Goal: Task Accomplishment & Management: Use online tool/utility

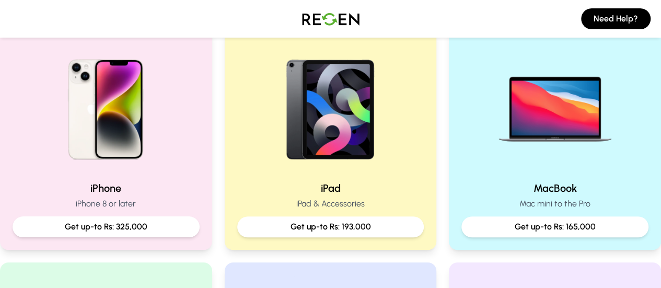
scroll to position [235, 0]
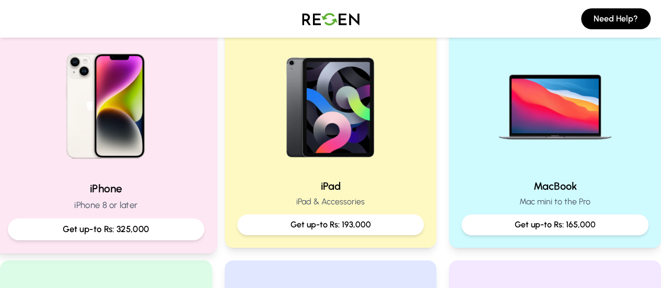
click at [79, 230] on p "Get up-to Rs: 325,000" at bounding box center [106, 229] width 179 height 13
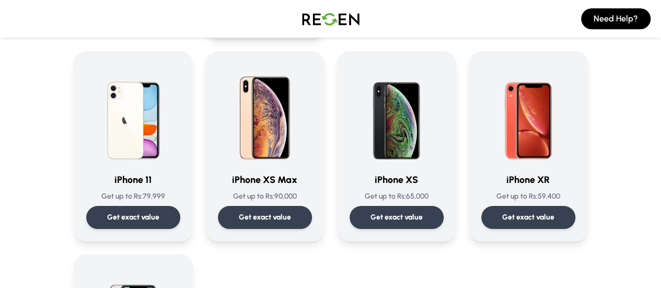
scroll to position [1124, 0]
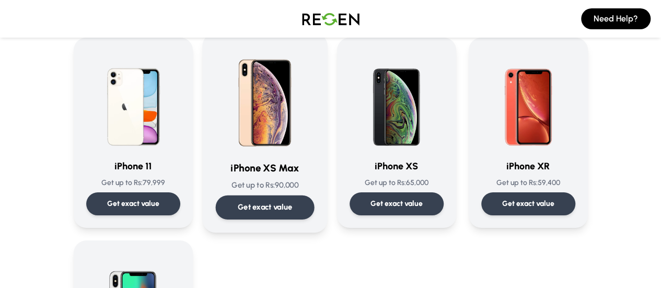
click at [237, 202] on p "Get exact value" at bounding box center [264, 207] width 55 height 11
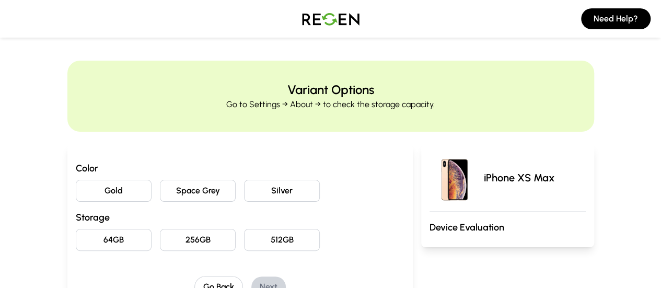
click at [89, 191] on button "Gold" at bounding box center [114, 191] width 76 height 22
click at [207, 243] on button "256GB" at bounding box center [198, 240] width 76 height 22
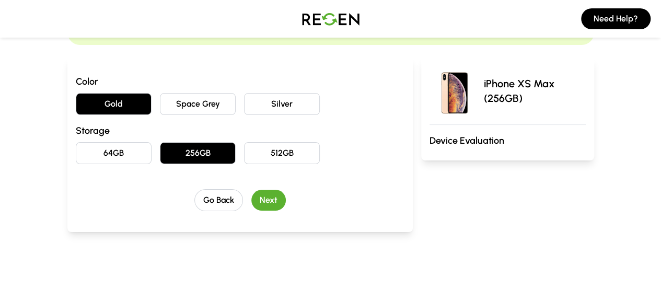
scroll to position [99, 0]
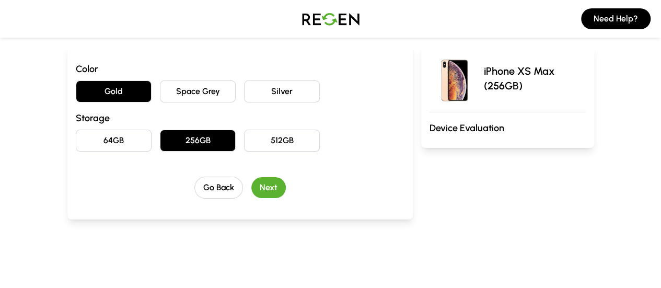
click at [252, 183] on button "Next" at bounding box center [268, 187] width 34 height 21
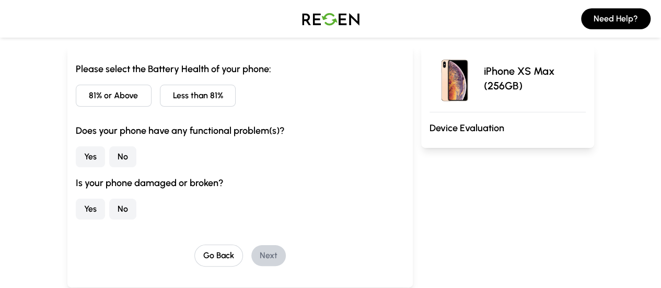
click at [160, 89] on button "Less than 81%" at bounding box center [198, 96] width 76 height 22
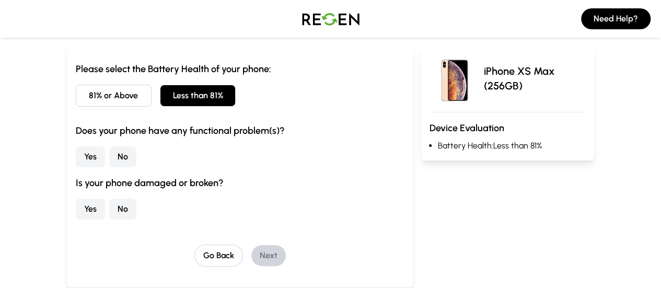
click at [109, 149] on button "No" at bounding box center [122, 156] width 27 height 21
click at [109, 198] on button "No" at bounding box center [122, 208] width 27 height 21
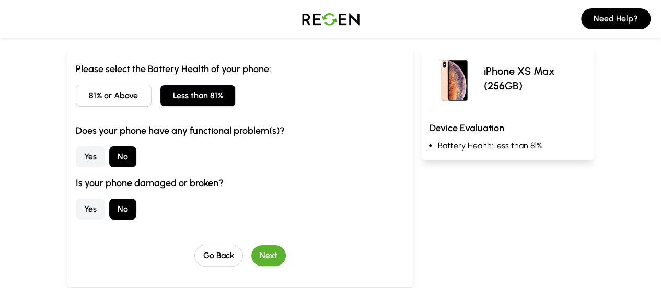
click at [251, 247] on button "Next" at bounding box center [268, 255] width 34 height 21
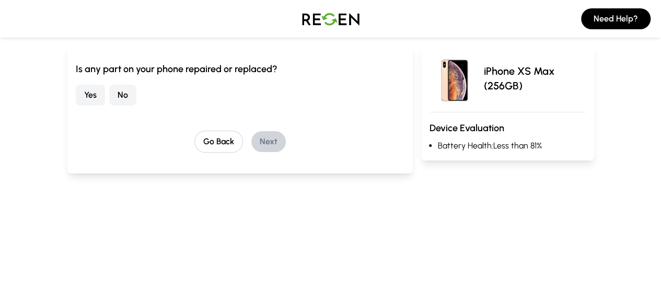
click at [109, 89] on button "No" at bounding box center [122, 95] width 27 height 21
click at [251, 134] on button "Next" at bounding box center [268, 141] width 34 height 21
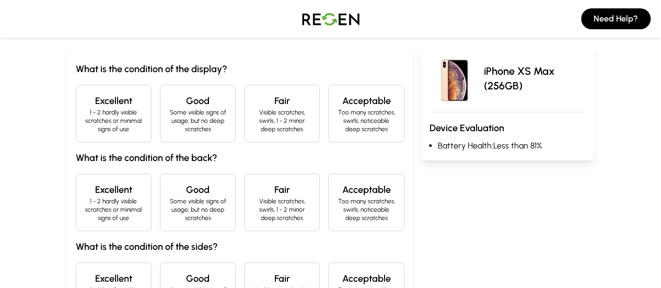
click at [169, 109] on p "Some visible signs of usage, but no deep scratches" at bounding box center [198, 120] width 58 height 25
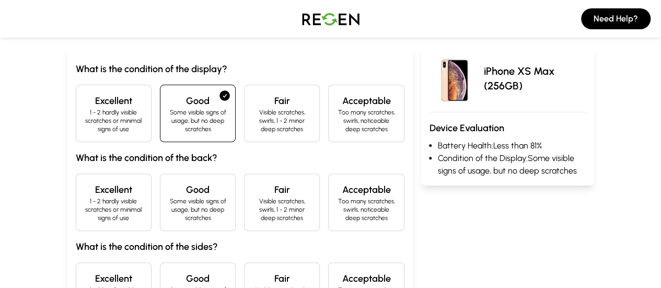
click at [169, 182] on h4 "Good" at bounding box center [198, 189] width 58 height 15
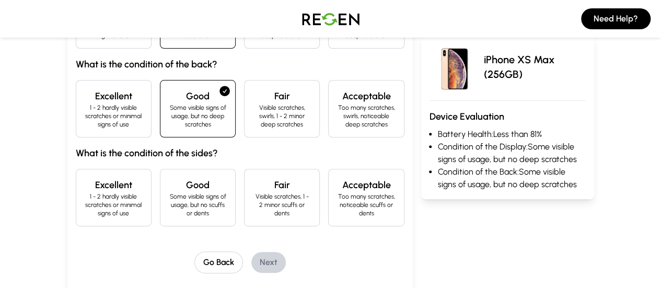
scroll to position [198, 0]
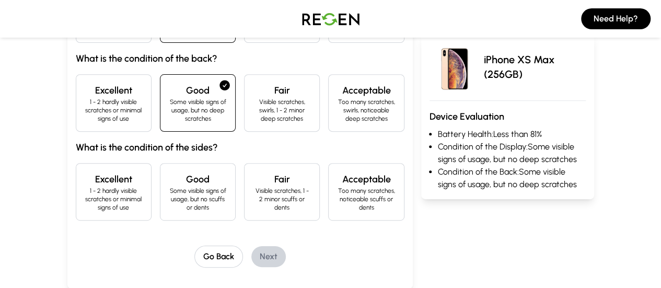
click at [271, 172] on h4 "Fair" at bounding box center [282, 179] width 58 height 15
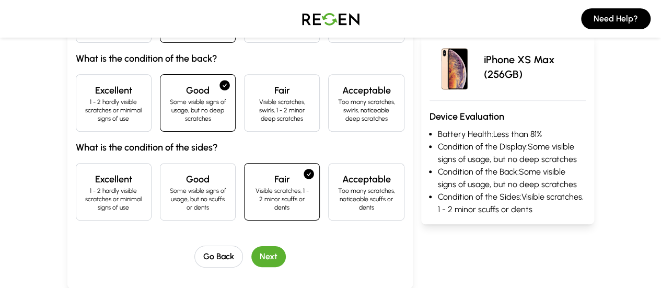
click at [251, 246] on button "Next" at bounding box center [268, 256] width 34 height 21
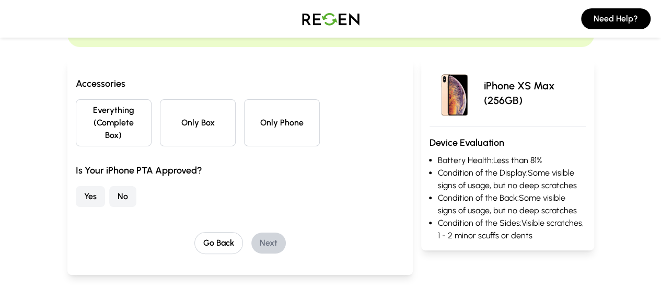
click at [250, 121] on button "Only Phone" at bounding box center [282, 122] width 76 height 47
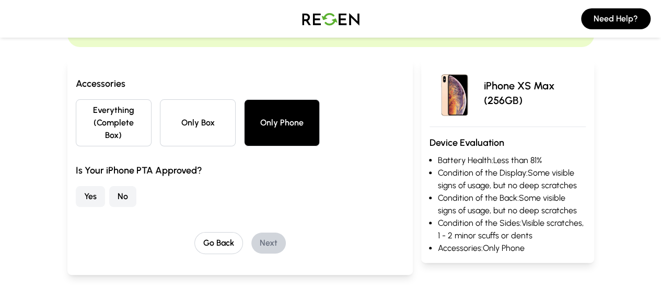
click at [76, 186] on button "Yes" at bounding box center [90, 196] width 29 height 21
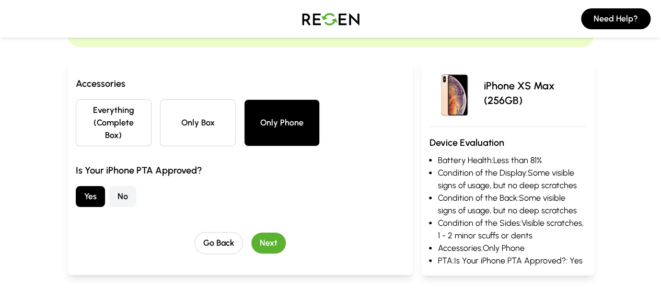
click at [251, 232] on button "Next" at bounding box center [268, 242] width 34 height 21
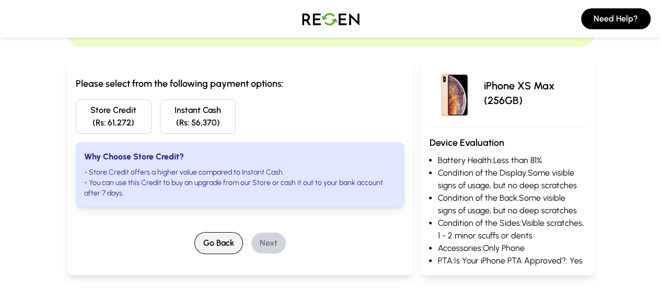
click at [196, 232] on button "Go Back" at bounding box center [218, 243] width 49 height 22
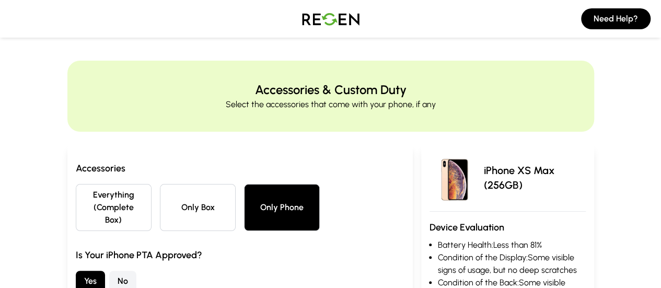
scroll to position [121, 0]
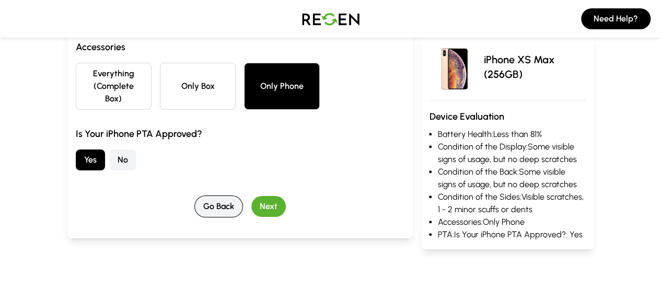
click at [194, 195] on button "Go Back" at bounding box center [218, 206] width 49 height 22
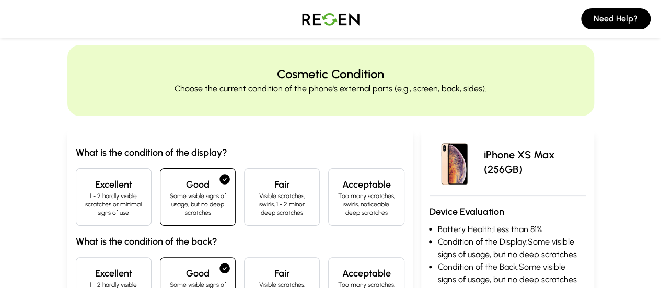
scroll to position [0, 0]
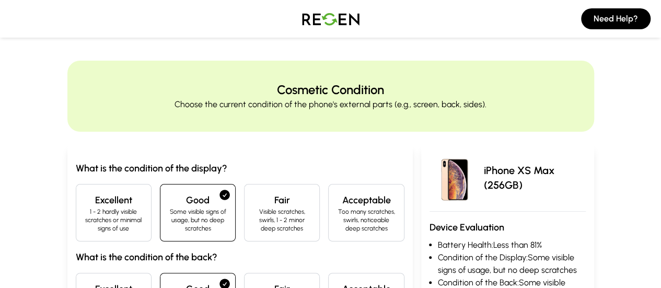
click at [85, 206] on h4 "Excellent" at bounding box center [114, 200] width 58 height 15
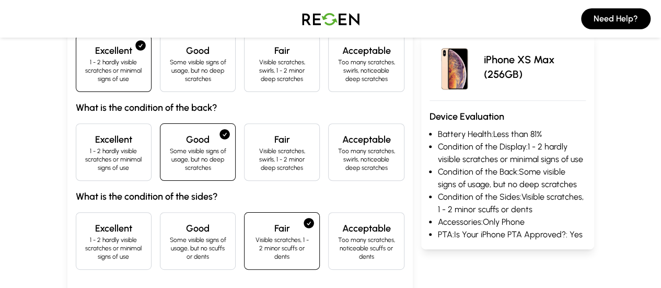
scroll to position [152, 0]
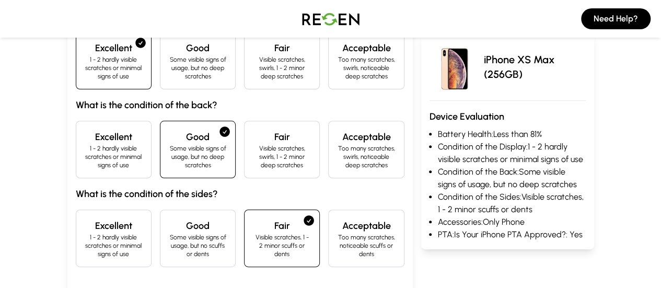
click at [91, 144] on p "1 - 2 hardly visible scratches or minimal signs of use" at bounding box center [114, 156] width 58 height 25
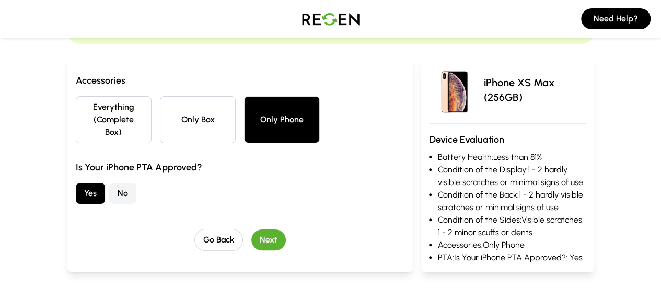
scroll to position [154, 0]
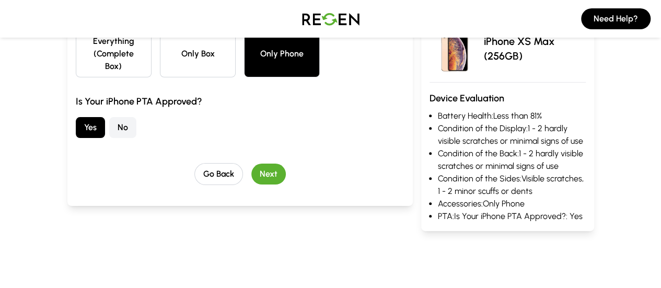
click at [251, 163] on button "Next" at bounding box center [268, 173] width 34 height 21
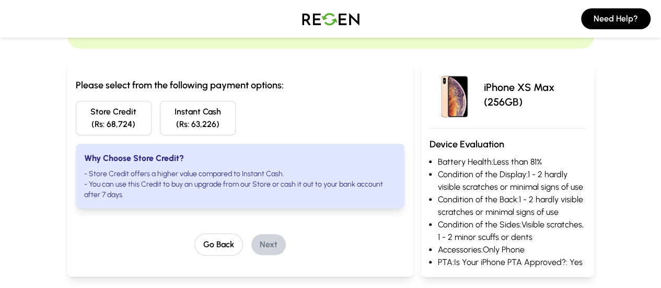
scroll to position [91, 0]
